Goal: Find specific page/section: Find specific page/section

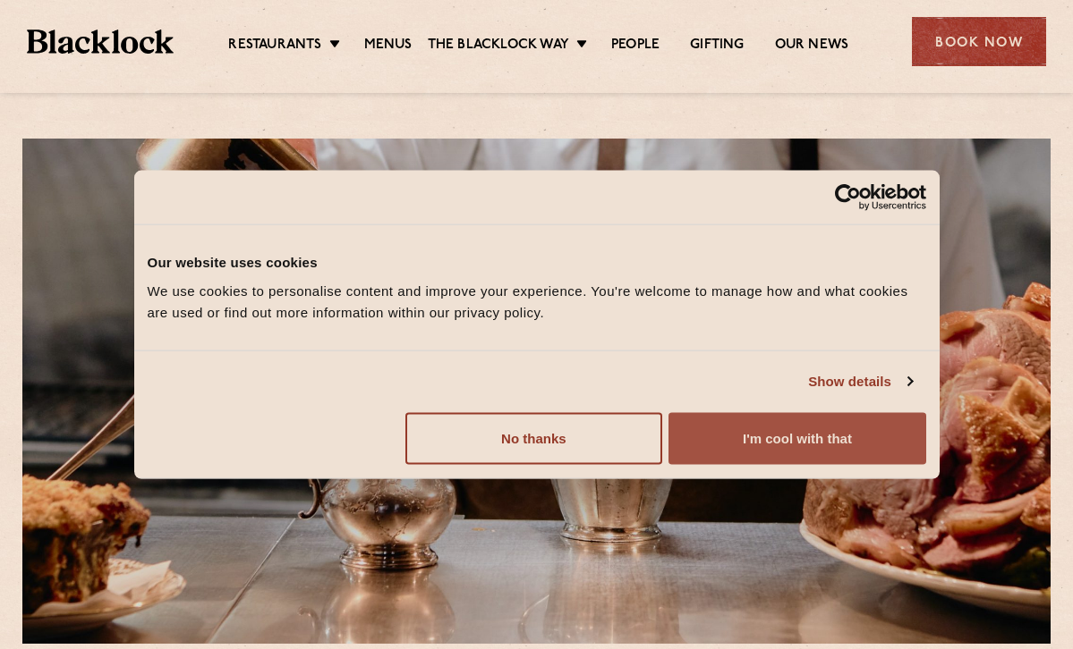
click at [740, 445] on button "I'm cool with that" at bounding box center [796, 438] width 257 height 52
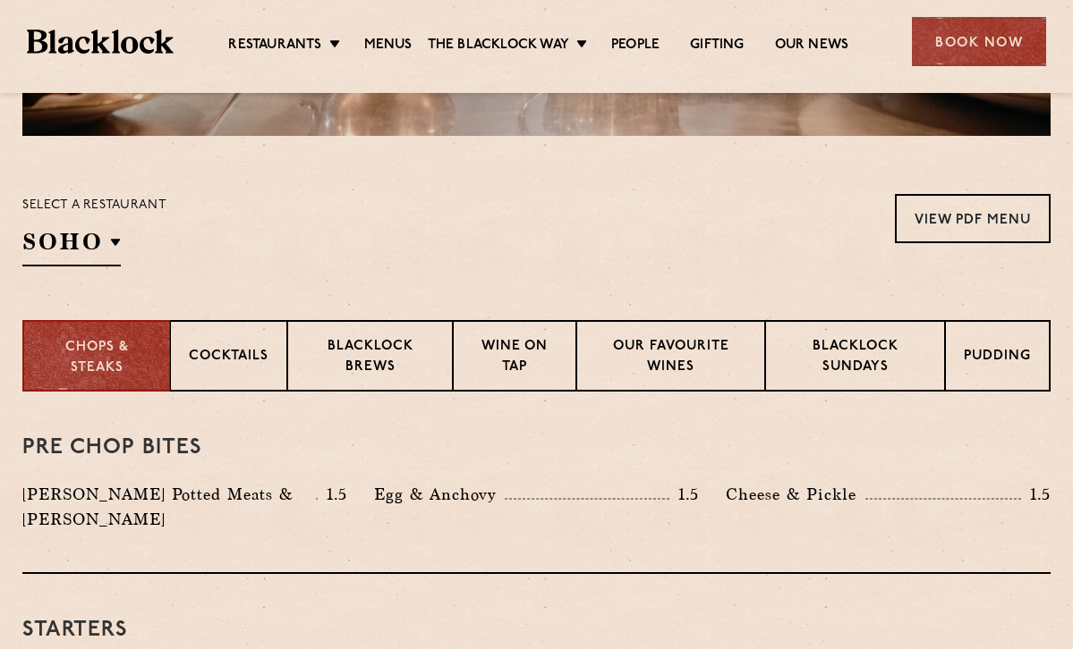
scroll to position [559, 0]
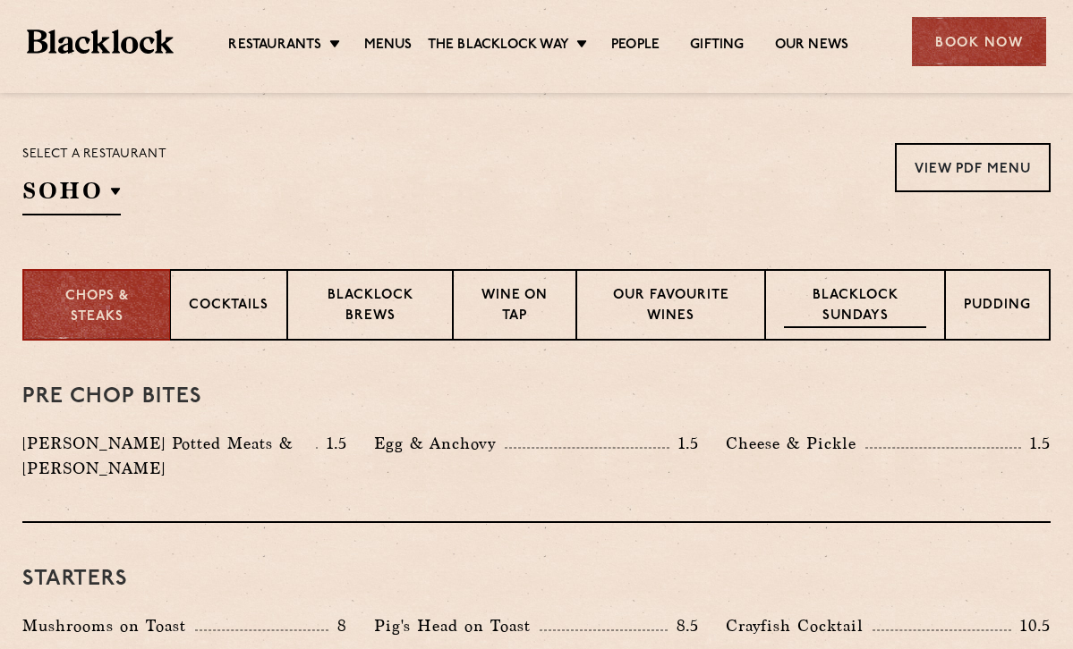
click at [866, 318] on p "Blacklock Sundays" at bounding box center [855, 307] width 142 height 42
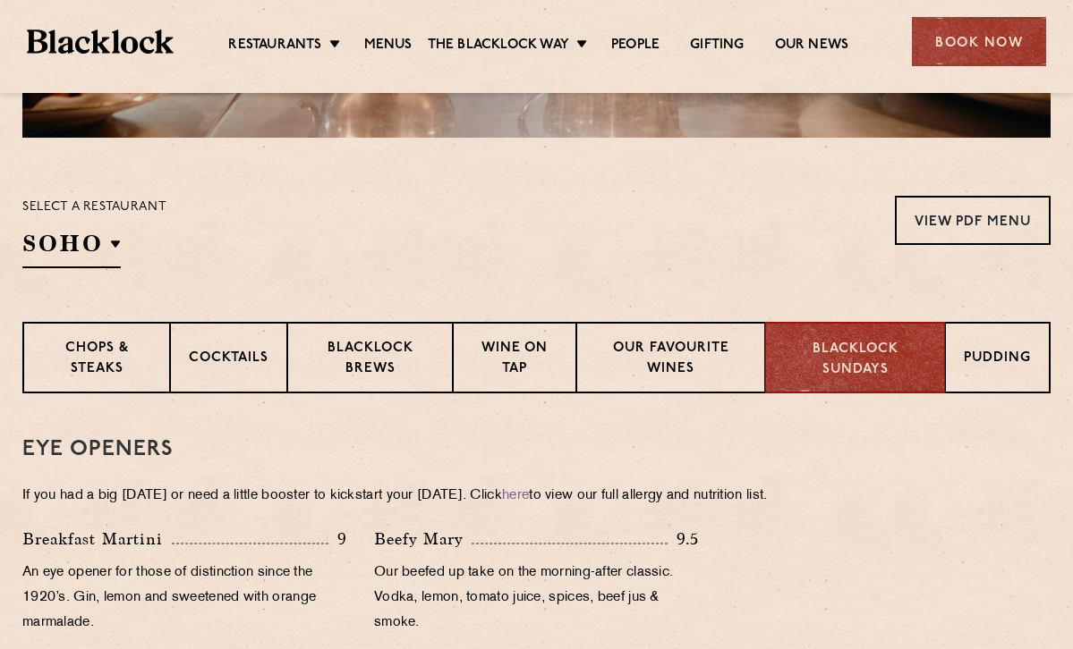
scroll to position [498, 0]
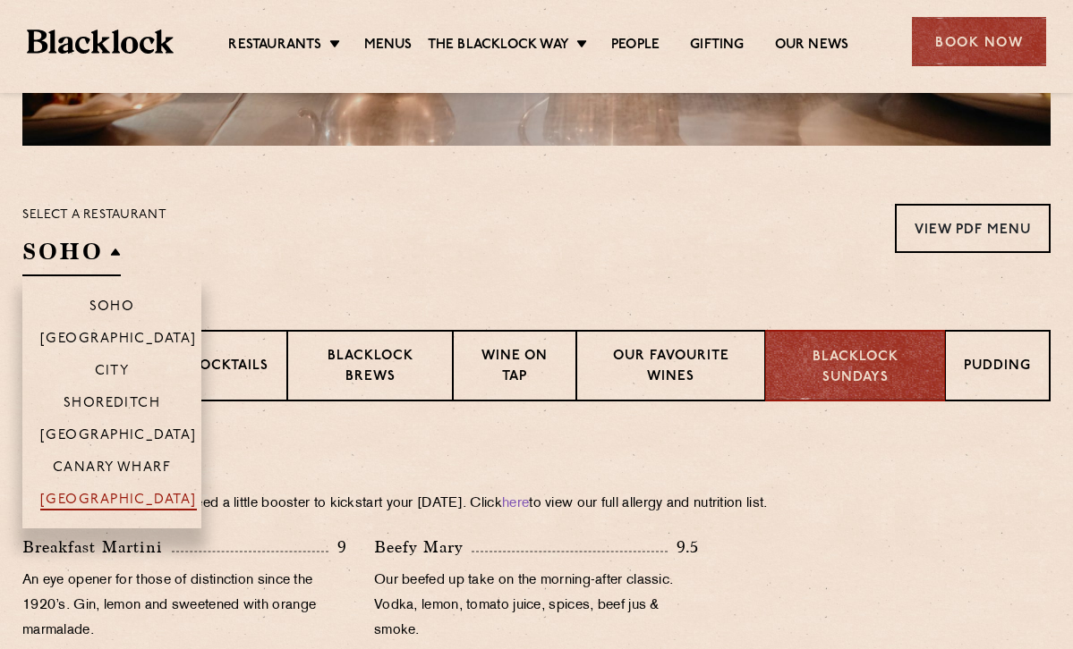
click at [112, 498] on p "[GEOGRAPHIC_DATA]" at bounding box center [118, 502] width 157 height 18
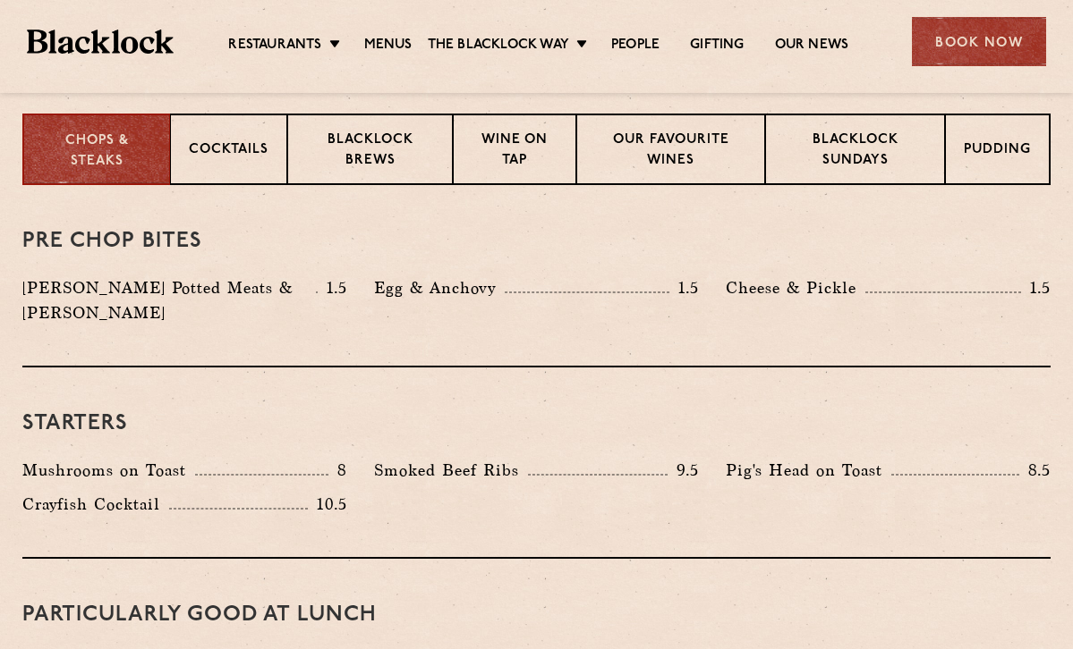
scroll to position [556, 0]
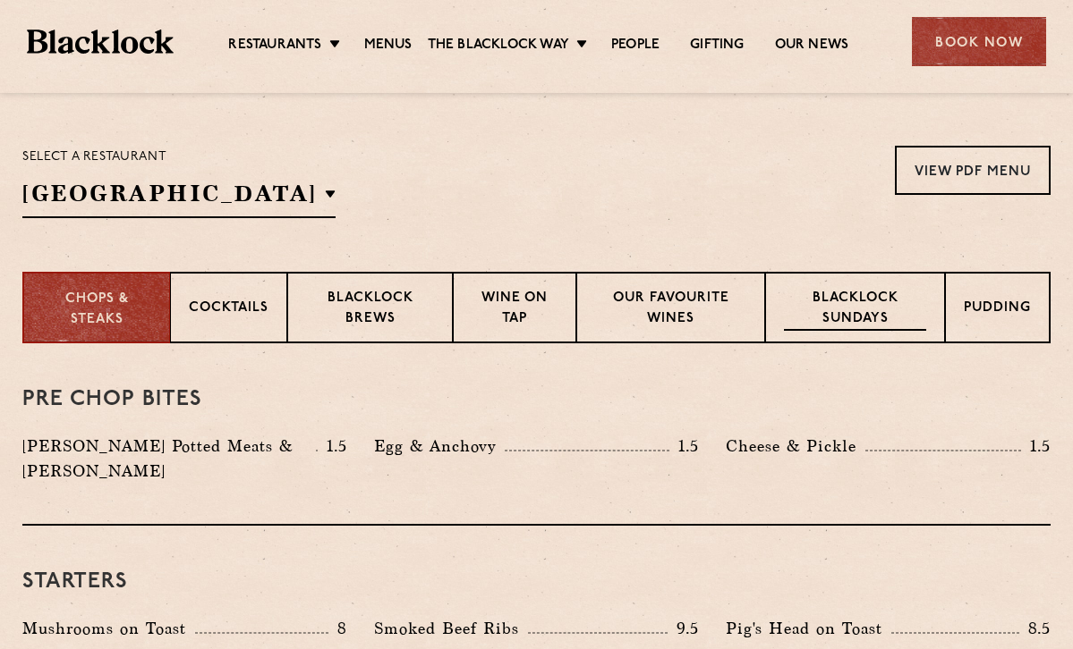
click at [845, 308] on p "Blacklock Sundays" at bounding box center [855, 310] width 142 height 42
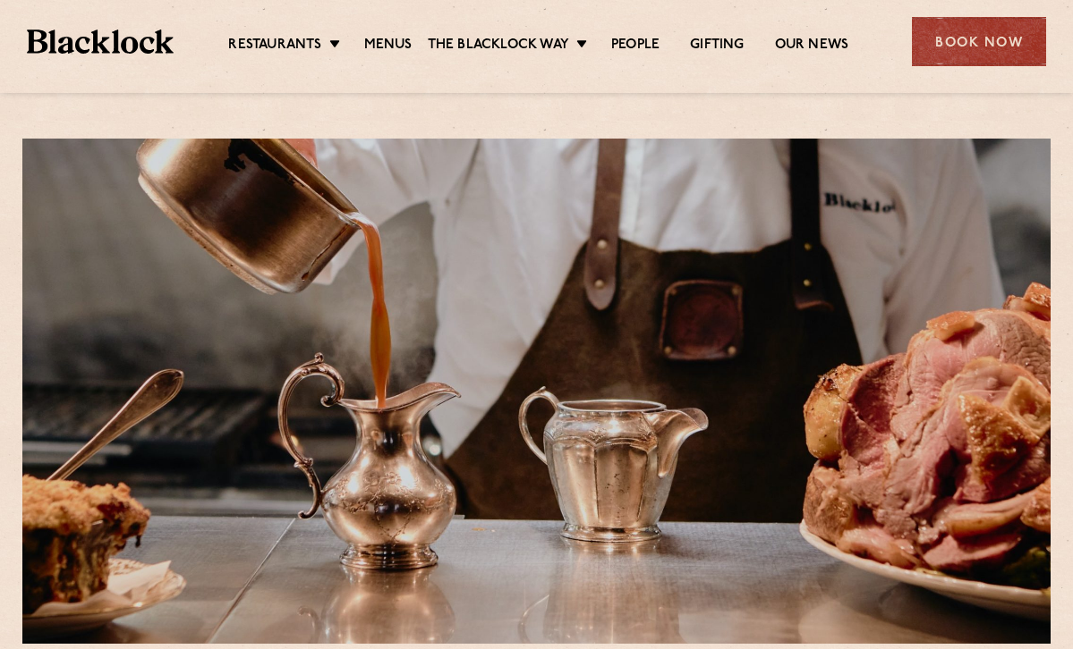
scroll to position [0, 0]
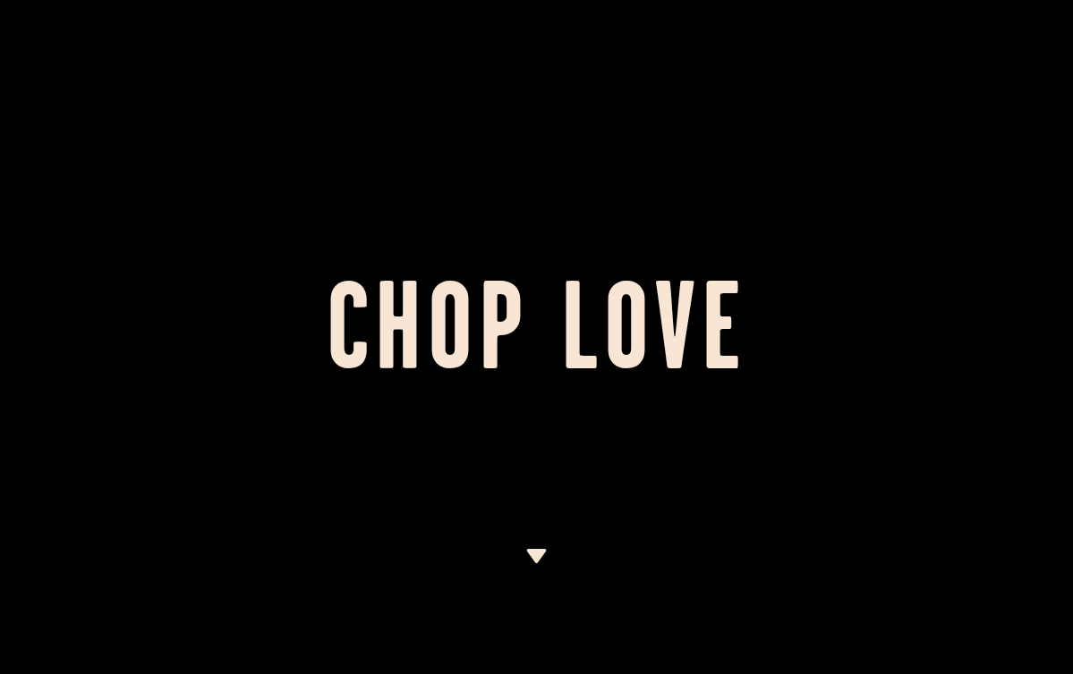
click at [540, 550] on img at bounding box center [536, 556] width 22 height 14
